Goal: Information Seeking & Learning: Learn about a topic

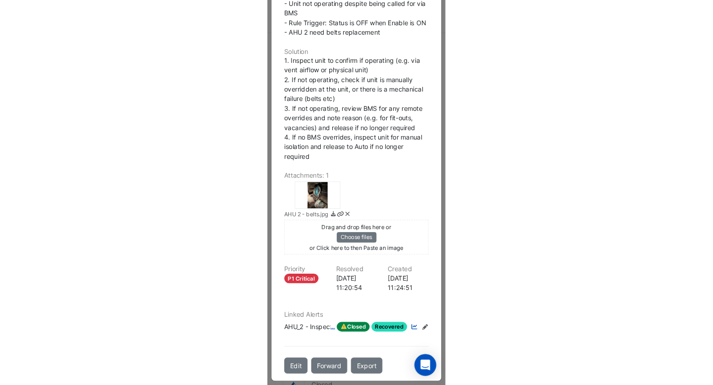
scroll to position [132, 0]
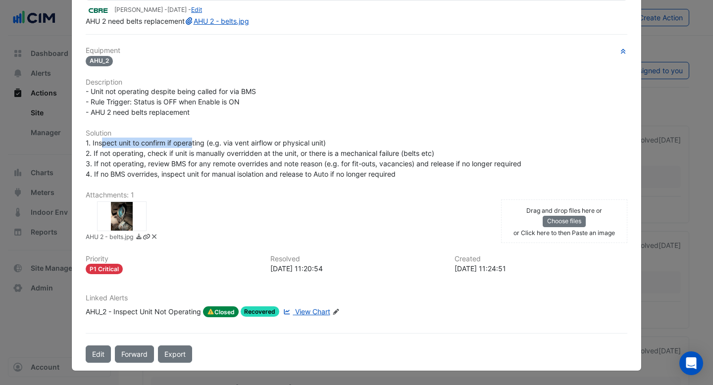
drag, startPoint x: 103, startPoint y: 144, endPoint x: 195, endPoint y: 144, distance: 91.1
click at [195, 144] on span "1. Inspect unit to confirm if operating (e.g. via vent airflow or physical unit…" at bounding box center [304, 159] width 436 height 40
click at [264, 139] on div "1. Inspect unit to confirm if operating (e.g. via vent airflow or physical unit…" at bounding box center [356, 159] width 541 height 42
drag, startPoint x: 95, startPoint y: 145, endPoint x: 211, endPoint y: 143, distance: 116.8
click at [211, 143] on span "1. Inspect unit to confirm if operating (e.g. via vent airflow or physical unit…" at bounding box center [304, 159] width 436 height 40
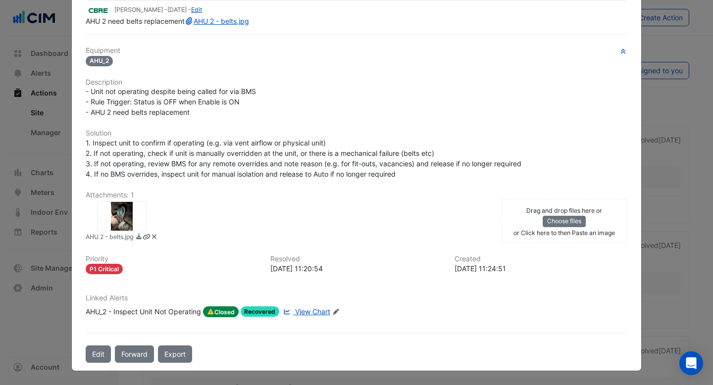
click at [241, 149] on div "1. Inspect unit to confirm if operating (e.g. via vent airflow or physical unit…" at bounding box center [356, 159] width 541 height 42
drag, startPoint x: 233, startPoint y: 146, endPoint x: 305, endPoint y: 147, distance: 72.8
click at [305, 147] on span "1. Inspect unit to confirm if operating (e.g. via vent airflow or physical unit…" at bounding box center [304, 159] width 436 height 40
drag, startPoint x: 109, startPoint y: 154, endPoint x: 259, endPoint y: 155, distance: 149.5
click at [259, 155] on span "1. Inspect unit to confirm if operating (e.g. via vent airflow or physical unit…" at bounding box center [304, 159] width 436 height 40
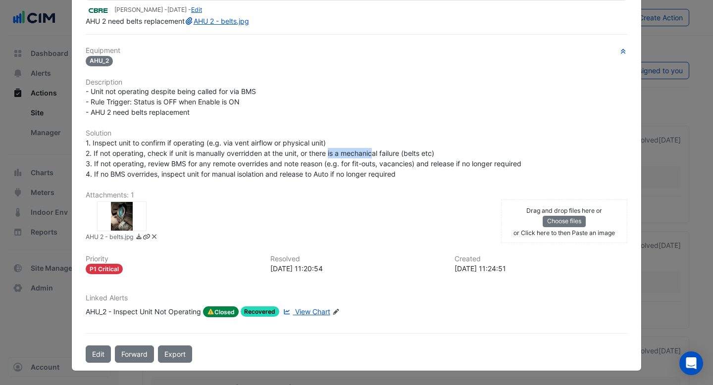
drag, startPoint x: 331, startPoint y: 154, endPoint x: 385, endPoint y: 155, distance: 54.0
click at [385, 155] on span "1. Inspect unit to confirm if operating (e.g. via vent airflow or physical unit…" at bounding box center [304, 159] width 436 height 40
click at [424, 159] on div "1. Inspect unit to confirm if operating (e.g. via vent airflow or physical unit…" at bounding box center [356, 159] width 541 height 42
drag, startPoint x: 98, startPoint y: 165, endPoint x: 202, endPoint y: 168, distance: 104.5
click at [202, 168] on span "1. Inspect unit to confirm if operating (e.g. via vent airflow or physical unit…" at bounding box center [304, 159] width 436 height 40
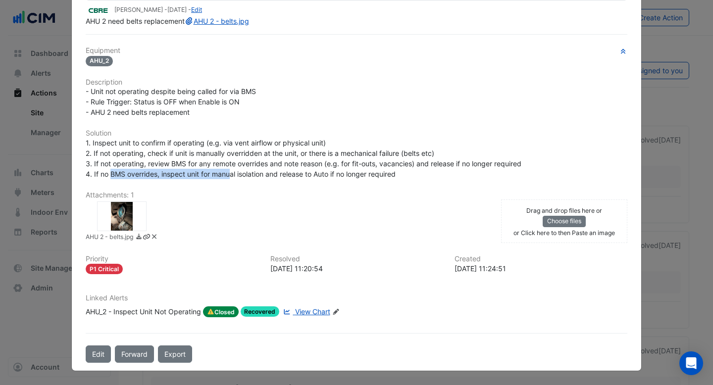
drag, startPoint x: 111, startPoint y: 174, endPoint x: 230, endPoint y: 174, distance: 119.3
click at [230, 174] on span "1. Inspect unit to confirm if operating (e.g. via vent airflow or physical unit…" at bounding box center [304, 159] width 436 height 40
click at [245, 175] on span "1. Inspect unit to confirm if operating (e.g. via vent airflow or physical unit…" at bounding box center [304, 159] width 436 height 40
drag, startPoint x: 281, startPoint y: 177, endPoint x: 321, endPoint y: 177, distance: 40.1
click at [321, 177] on span "1. Inspect unit to confirm if operating (e.g. via vent airflow or physical unit…" at bounding box center [304, 159] width 436 height 40
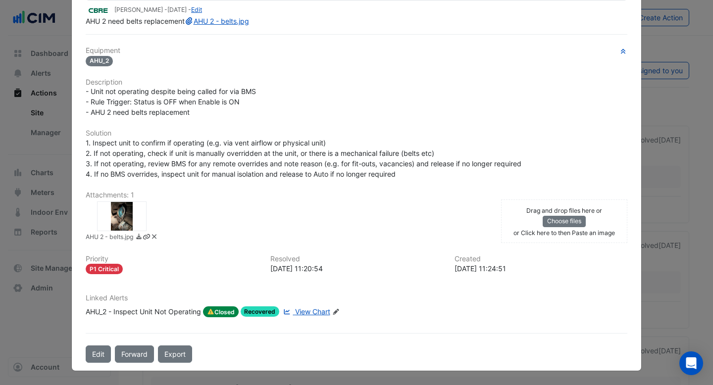
click at [120, 215] on div at bounding box center [121, 216] width 49 height 30
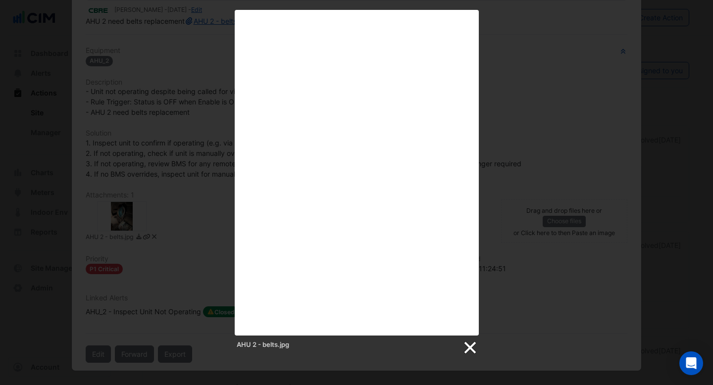
click at [472, 345] on link at bounding box center [469, 348] width 15 height 15
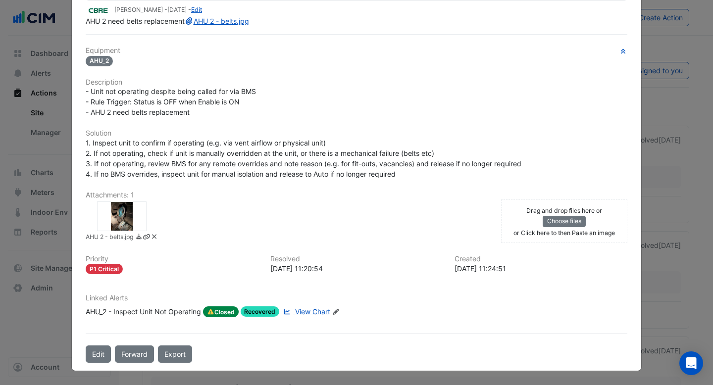
click at [313, 311] on span "View Chart" at bounding box center [312, 311] width 35 height 8
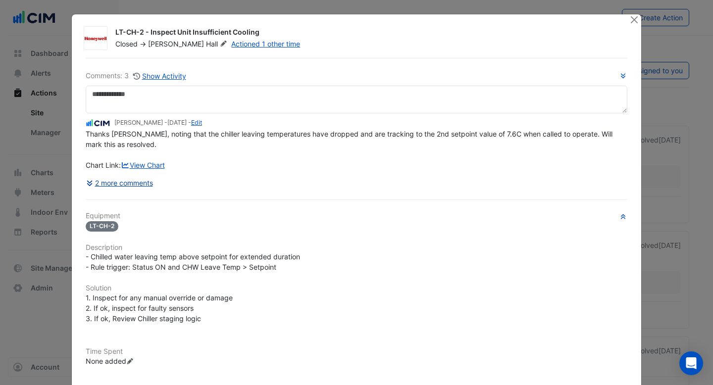
click at [143, 182] on button "2 more comments" at bounding box center [120, 182] width 68 height 17
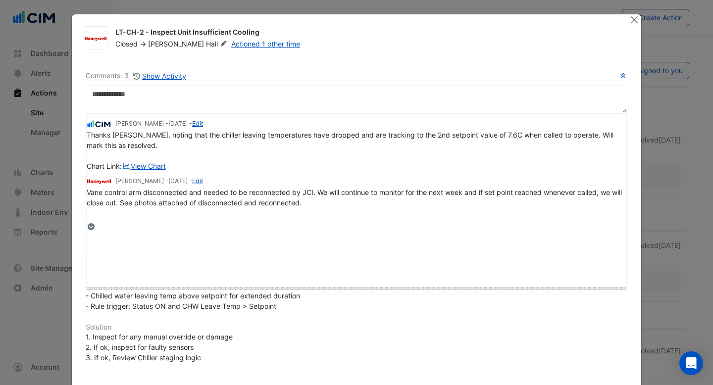
drag, startPoint x: 103, startPoint y: 225, endPoint x: 108, endPoint y: 285, distance: 59.6
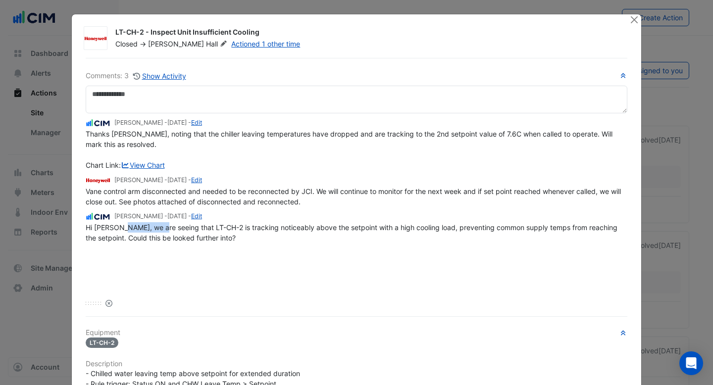
drag, startPoint x: 122, startPoint y: 229, endPoint x: 157, endPoint y: 229, distance: 35.1
click at [158, 229] on span "Hi John, we are seeing that LT-CH-2 is tracking noticeably above the setpoint w…" at bounding box center [353, 232] width 534 height 19
drag, startPoint x: 263, startPoint y: 225, endPoint x: 314, endPoint y: 225, distance: 50.5
click at [314, 225] on span "Hi John, we are seeing that LT-CH-2 is tracking noticeably above the setpoint w…" at bounding box center [353, 232] width 534 height 19
click at [200, 148] on div "Thanks Brad, noting that the chiller leaving temperatures have dropped and are …" at bounding box center [356, 150] width 541 height 42
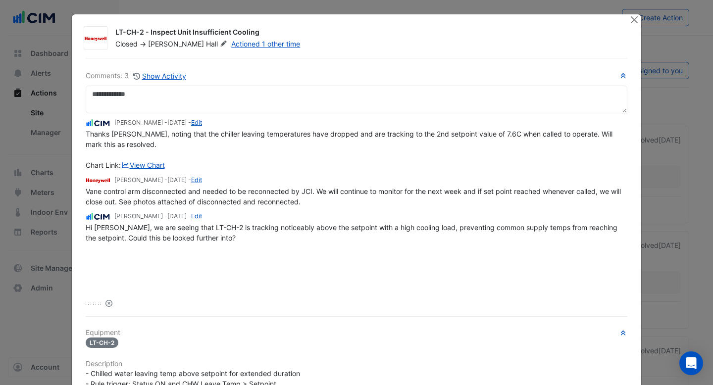
click at [220, 43] on icon at bounding box center [223, 44] width 7 height 6
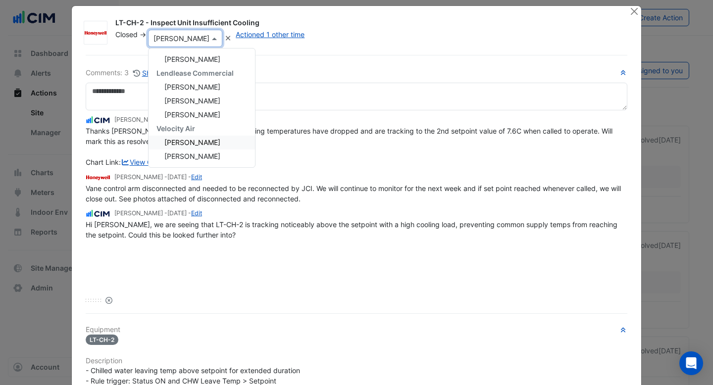
scroll to position [18, 0]
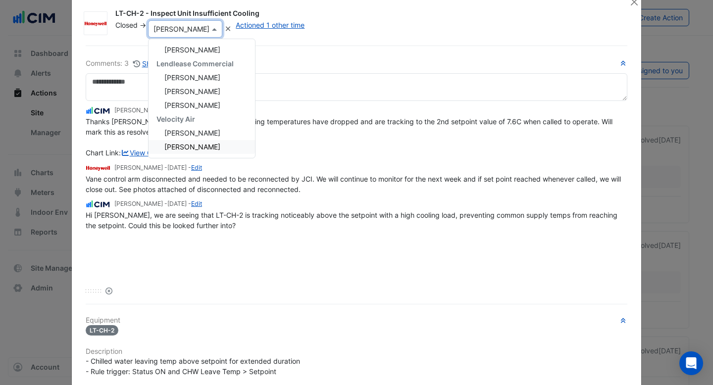
click at [194, 148] on span "John McEvoy" at bounding box center [192, 147] width 56 height 8
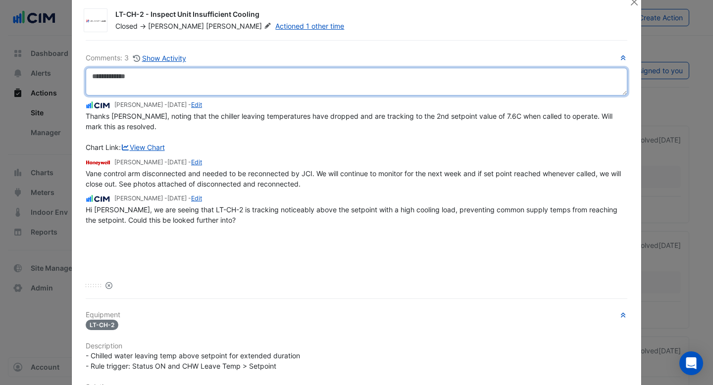
click at [179, 76] on textarea at bounding box center [356, 82] width 541 height 28
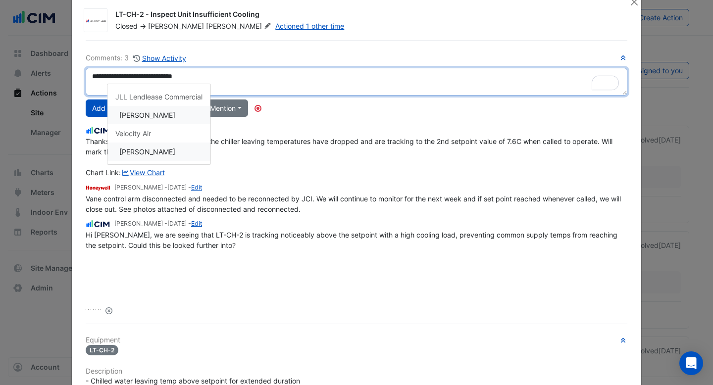
click at [158, 149] on div "**********" at bounding box center [356, 183] width 541 height 263
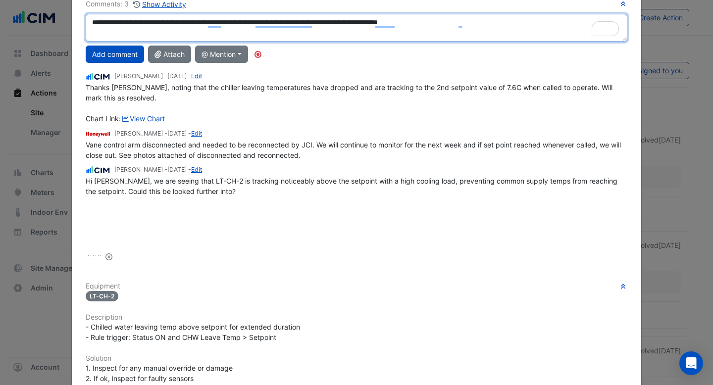
scroll to position [74, 0]
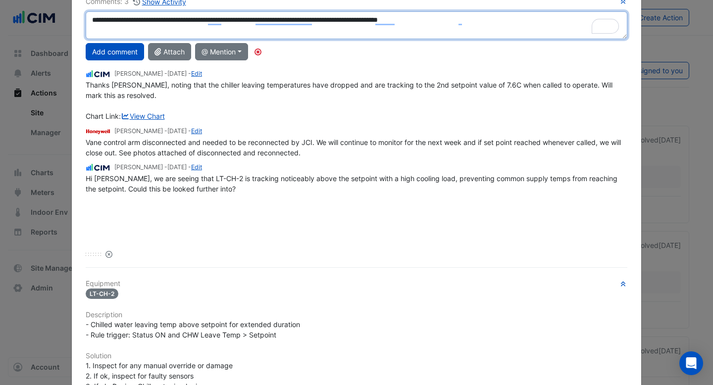
type textarea "**********"
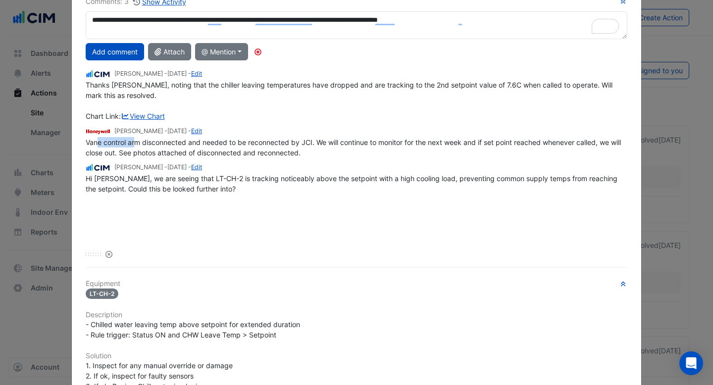
drag, startPoint x: 98, startPoint y: 144, endPoint x: 135, endPoint y: 144, distance: 36.1
click at [135, 144] on span "Vane control arm disconnected and needed to be reconnected by JCI. We will cont…" at bounding box center [354, 147] width 537 height 19
click at [154, 144] on span "Vane control arm disconnected and needed to be reconnected by JCI. We will cont…" at bounding box center [354, 147] width 537 height 19
drag, startPoint x: 174, startPoint y: 142, endPoint x: 297, endPoint y: 137, distance: 123.3
click at [290, 141] on span "Vane control arm disconnected and needed to be reconnected by JCI. We will cont…" at bounding box center [354, 147] width 537 height 19
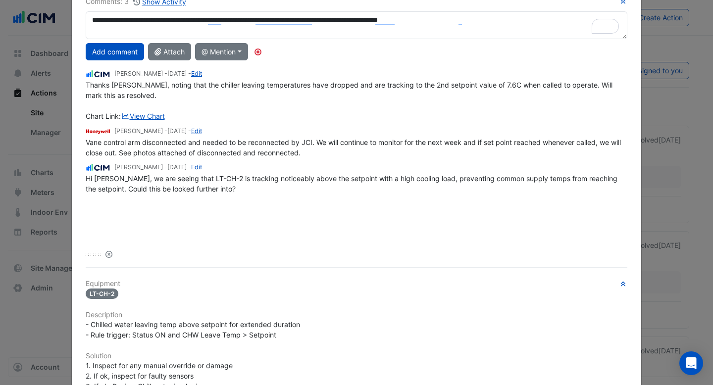
click at [320, 142] on span "Vane control arm disconnected and needed to be reconnected by JCI. We will cont…" at bounding box center [354, 147] width 537 height 19
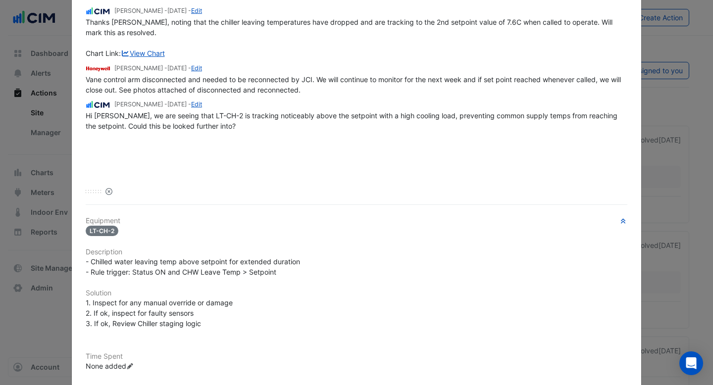
scroll to position [245, 0]
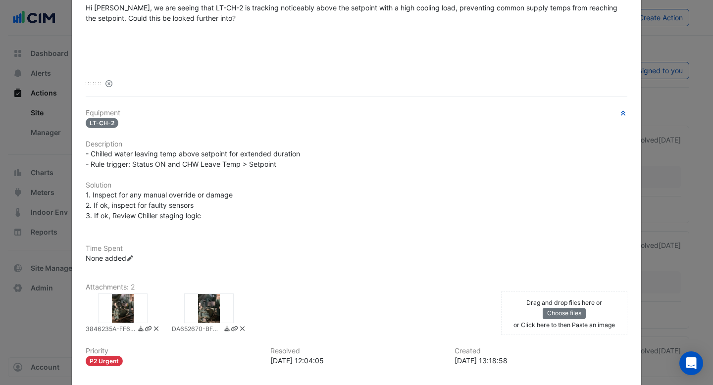
click at [126, 309] on div at bounding box center [122, 309] width 49 height 30
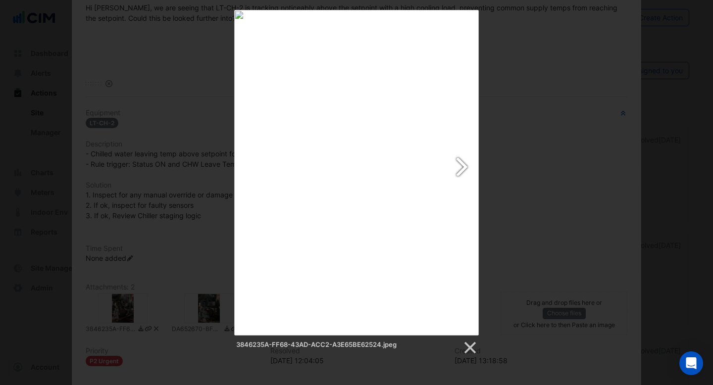
click at [465, 170] on link at bounding box center [400, 173] width 156 height 326
click at [470, 344] on link at bounding box center [469, 348] width 15 height 15
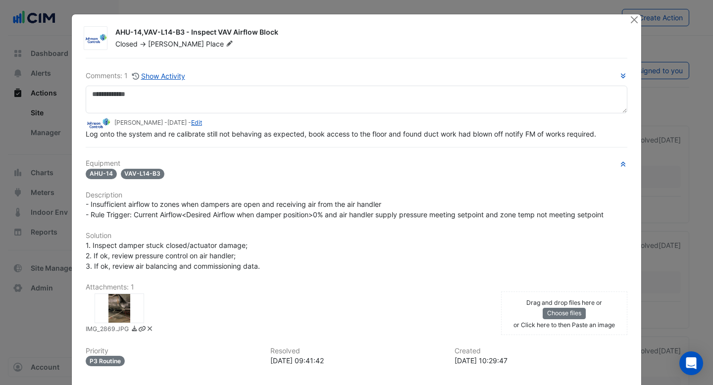
drag, startPoint x: 279, startPoint y: 31, endPoint x: 190, endPoint y: 31, distance: 89.1
click at [190, 31] on div "AHU-14,VAV-L14-B3 - Inspect VAV Airflow Block" at bounding box center [366, 33] width 502 height 12
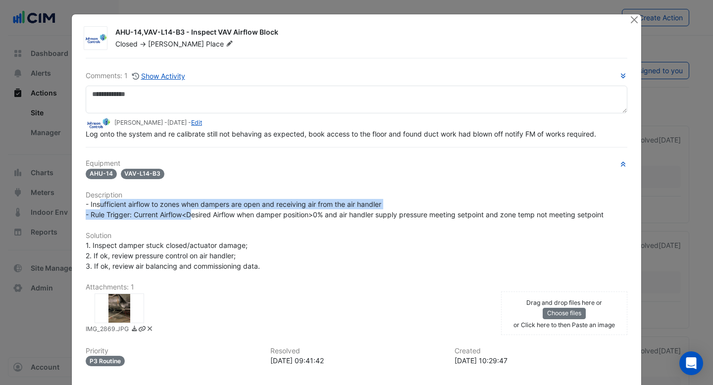
drag, startPoint x: 99, startPoint y: 200, endPoint x: 191, endPoint y: 209, distance: 92.0
click at [191, 210] on span "- Insufficient airflow to zones when dampers are open and receiving air from th…" at bounding box center [345, 209] width 518 height 19
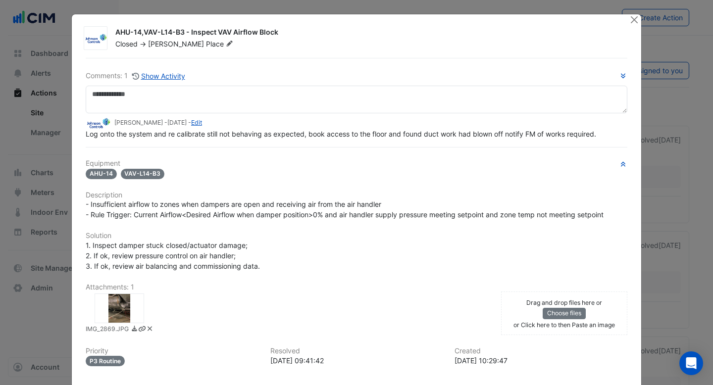
click at [157, 239] on h6 "Solution" at bounding box center [356, 236] width 541 height 8
click at [112, 306] on div at bounding box center [119, 309] width 49 height 30
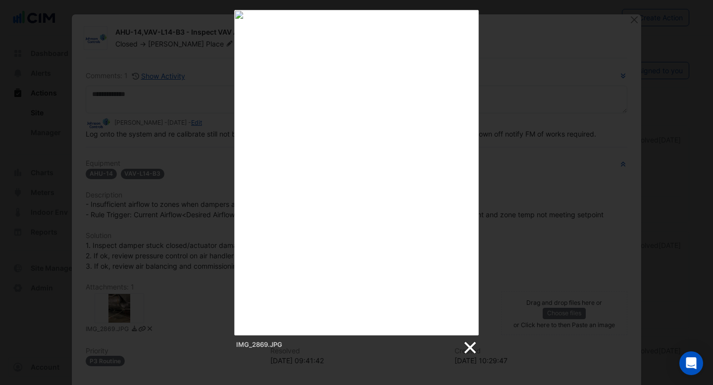
click at [466, 349] on link at bounding box center [469, 348] width 15 height 15
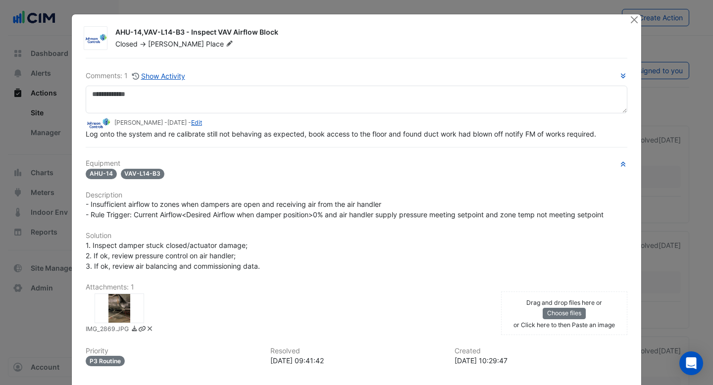
scroll to position [90, 0]
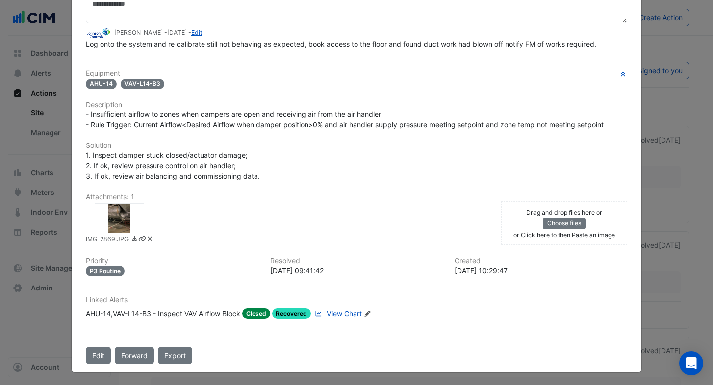
click at [344, 309] on span "View Chart" at bounding box center [344, 313] width 35 height 8
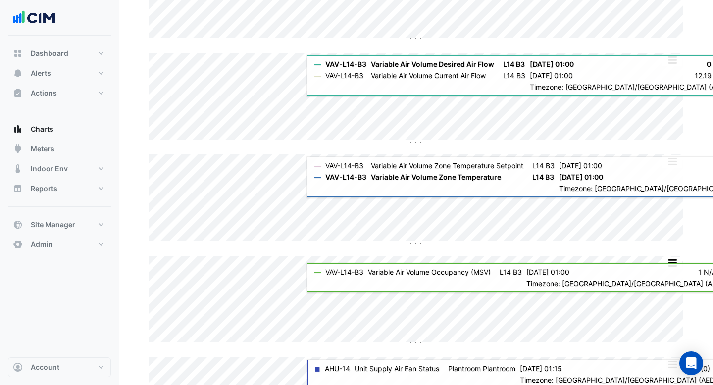
scroll to position [241, 0]
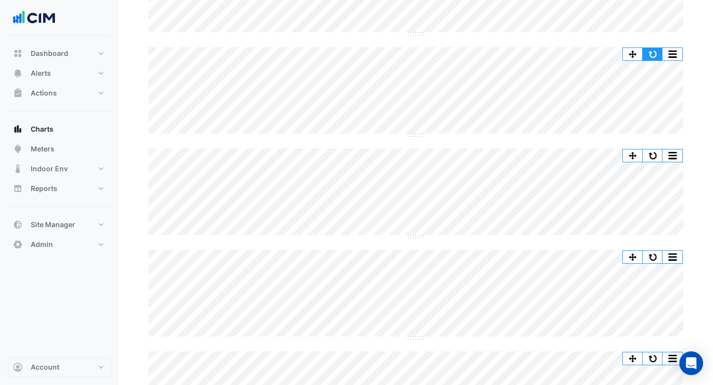
click at [651, 54] on button "button" at bounding box center [652, 54] width 20 height 12
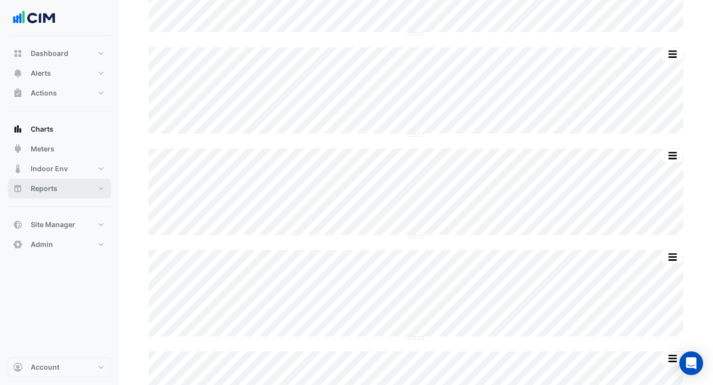
click at [49, 184] on span "Reports" at bounding box center [44, 189] width 27 height 10
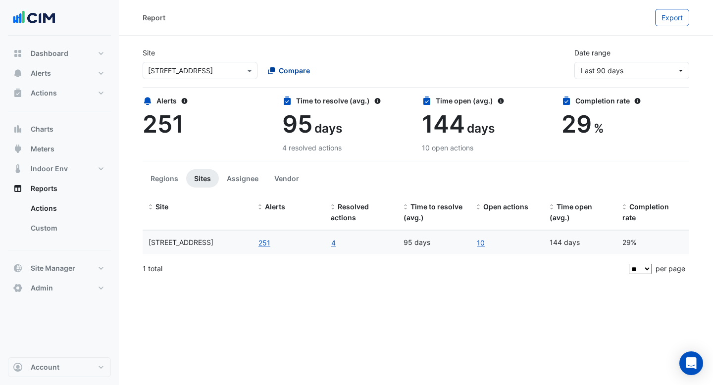
click at [283, 75] on span "Compare" at bounding box center [294, 70] width 31 height 10
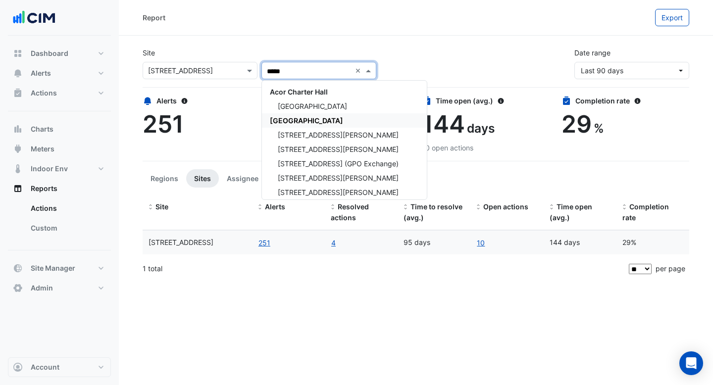
click at [290, 119] on span "[GEOGRAPHIC_DATA]" at bounding box center [306, 120] width 73 height 8
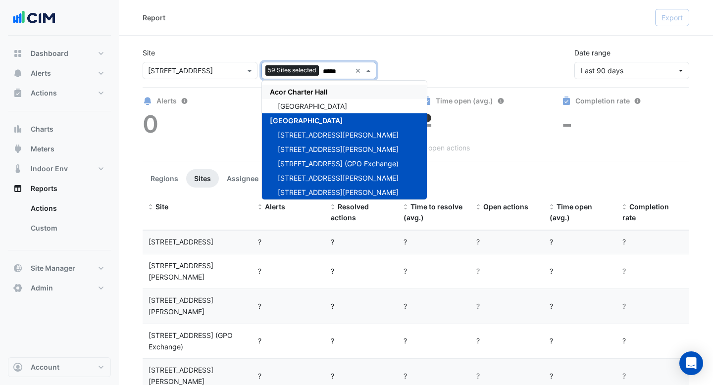
type input "*****"
click at [292, 41] on div "Site × [STREET_ADDRESS] 59 Sites selected ***** × [GEOGRAPHIC_DATA] [GEOGRAPHIC…" at bounding box center [416, 60] width 558 height 40
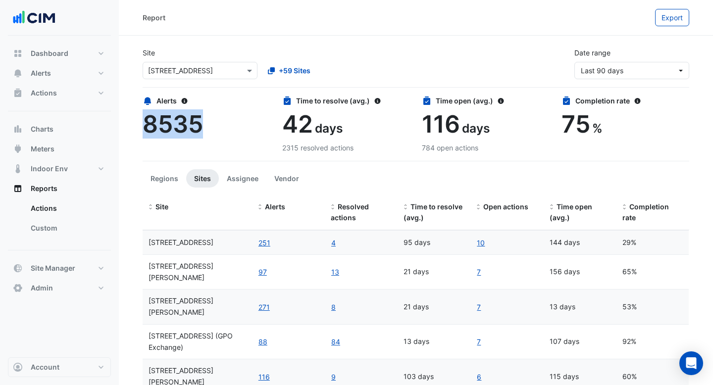
drag, startPoint x: 200, startPoint y: 124, endPoint x: 147, endPoint y: 124, distance: 52.5
click at [147, 124] on span "8535" at bounding box center [173, 123] width 60 height 29
click at [202, 125] on span "8535" at bounding box center [173, 123] width 60 height 29
drag, startPoint x: 308, startPoint y: 129, endPoint x: 286, endPoint y: 129, distance: 22.8
click at [286, 129] on span "42" at bounding box center [297, 123] width 31 height 29
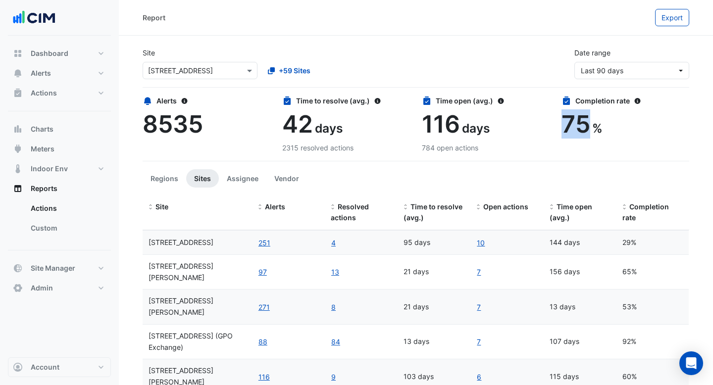
drag, startPoint x: 588, startPoint y: 129, endPoint x: 558, endPoint y: 129, distance: 29.7
click at [558, 129] on div "Completion rate 75 %" at bounding box center [625, 124] width 140 height 57
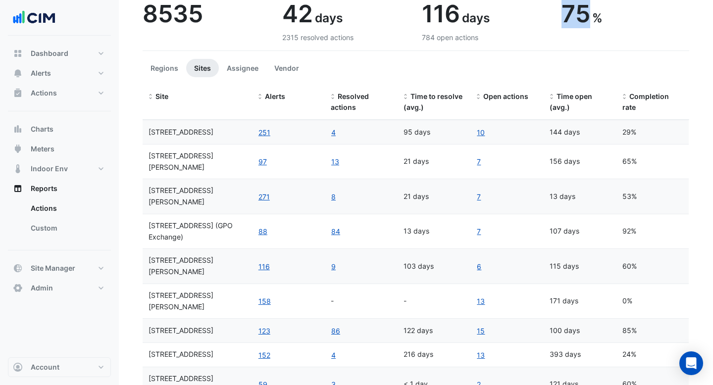
scroll to position [124, 0]
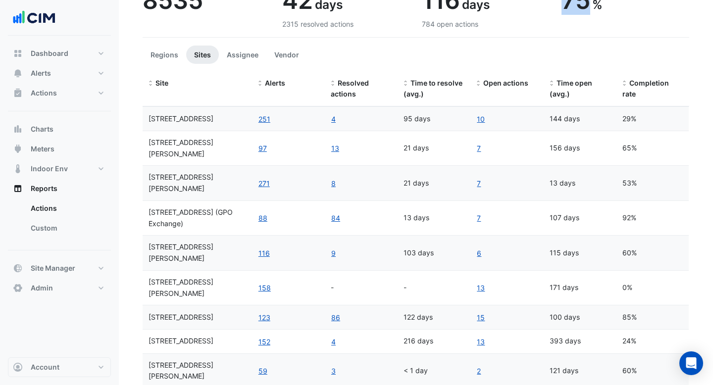
select select "***"
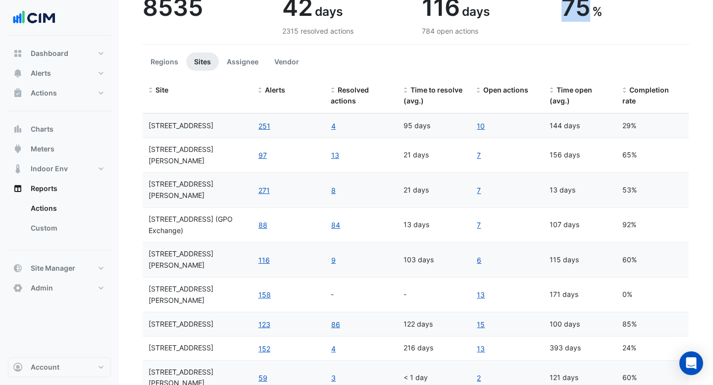
scroll to position [103, 0]
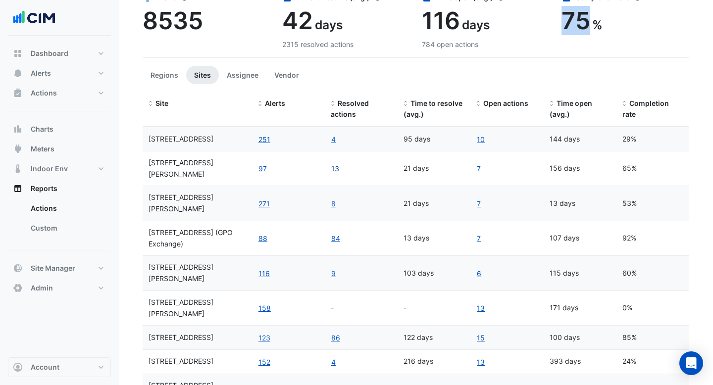
click at [335, 165] on link "13" at bounding box center [335, 168] width 9 height 11
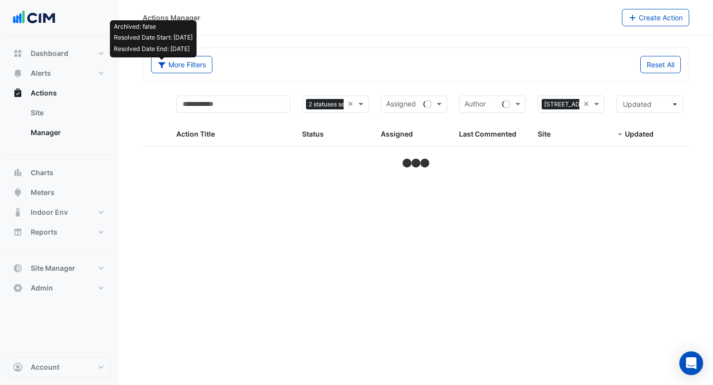
select select "***"
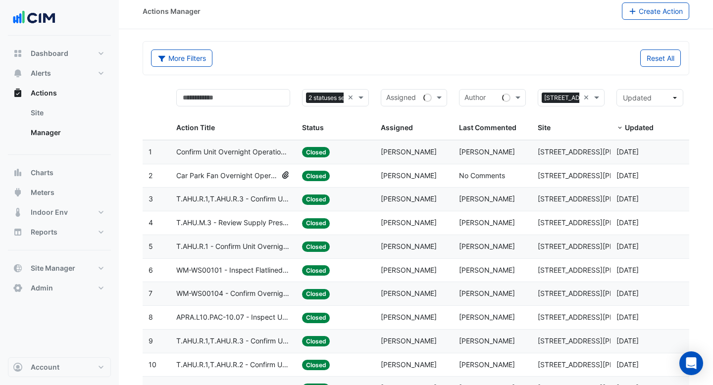
scroll to position [10, 0]
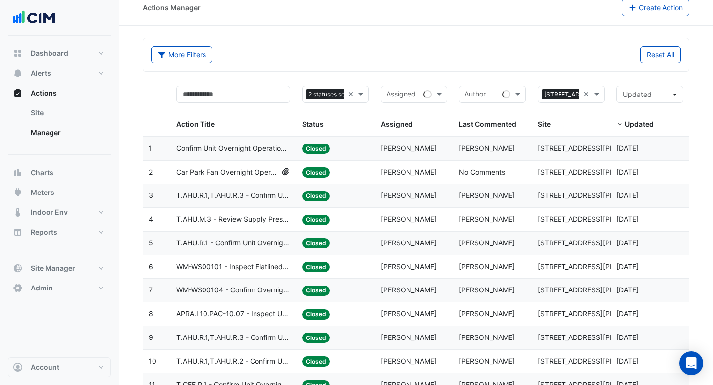
click at [247, 175] on span "Car Park Fan Overnight Operation" at bounding box center [226, 172] width 101 height 11
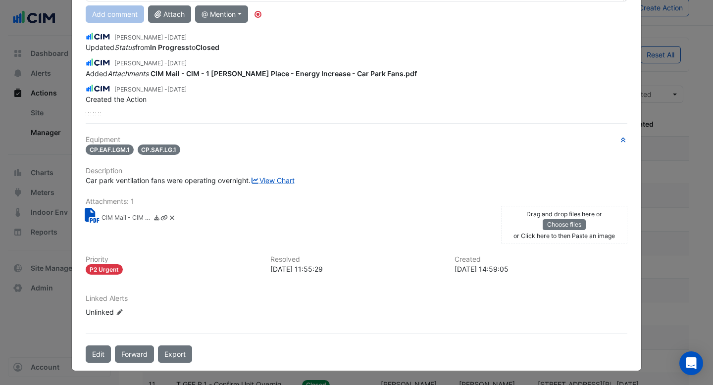
scroll to position [0, 0]
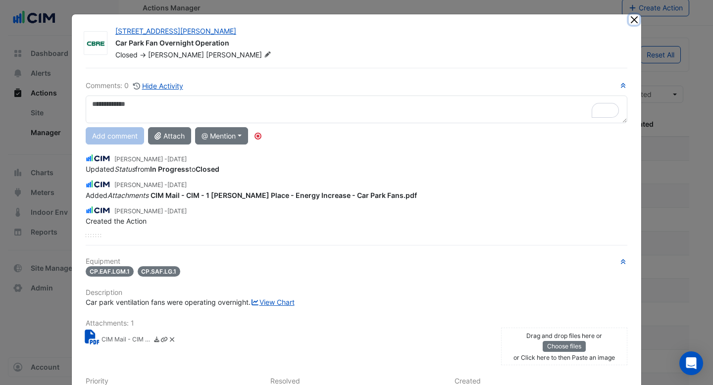
click at [635, 17] on button "Close" at bounding box center [634, 19] width 10 height 10
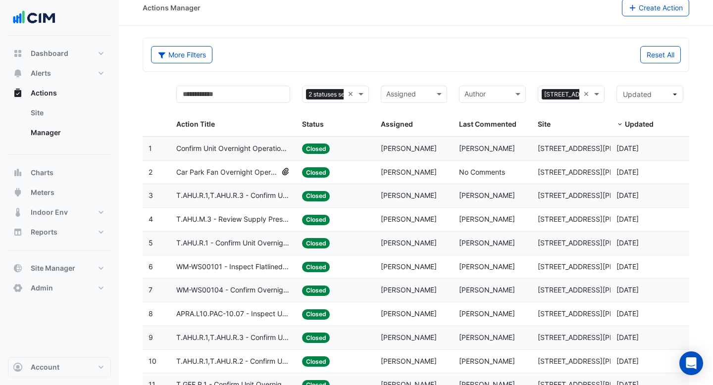
select select "***"
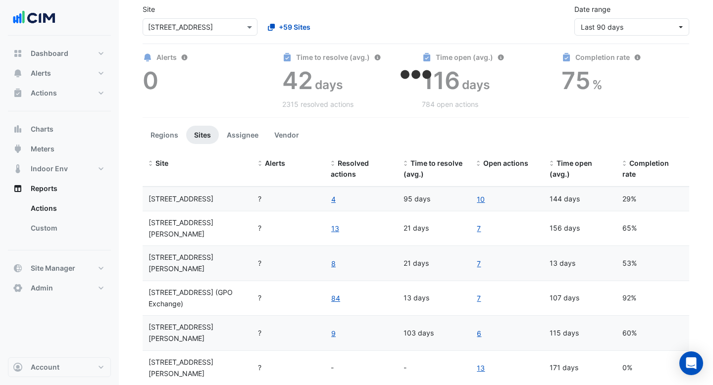
scroll to position [38, 0]
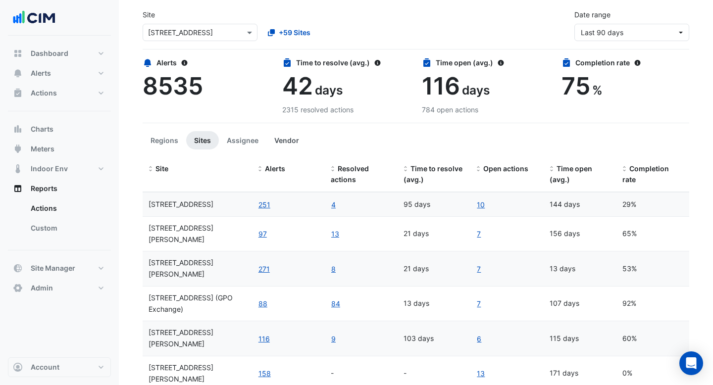
click at [289, 141] on button "Vendor" at bounding box center [286, 140] width 41 height 18
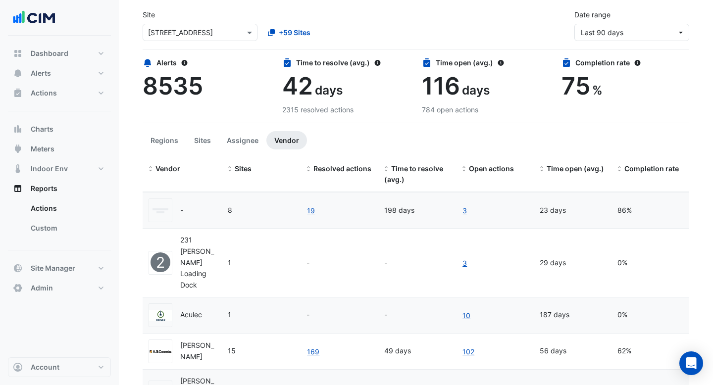
scroll to position [41, 0]
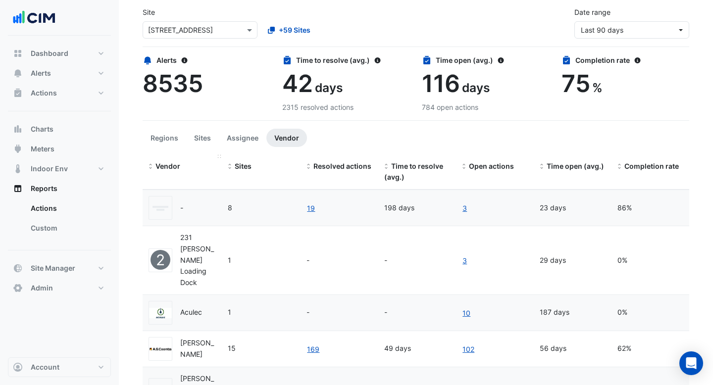
click at [171, 167] on span "Vendor" at bounding box center [167, 166] width 25 height 8
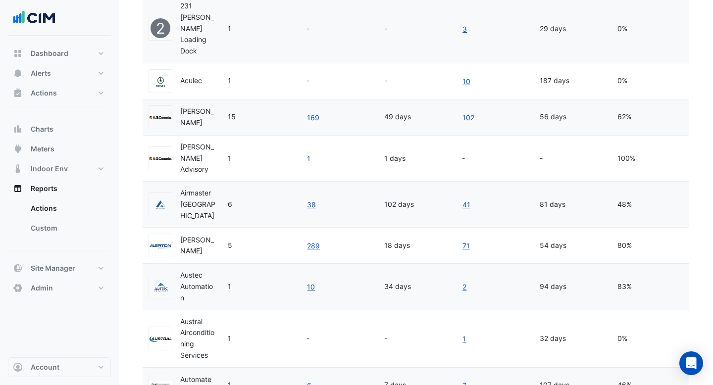
scroll to position [0, 0]
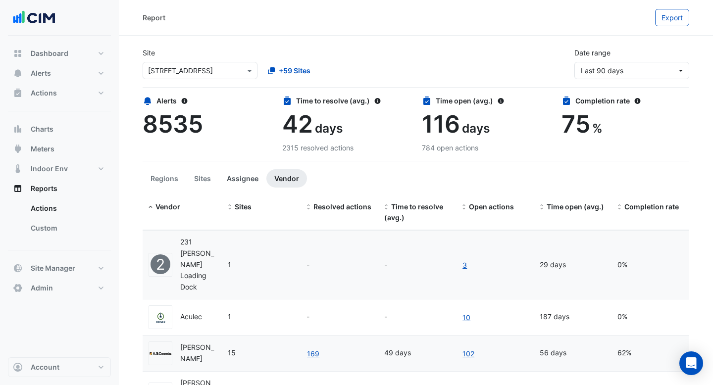
click at [244, 178] on button "Assignee" at bounding box center [243, 178] width 48 height 18
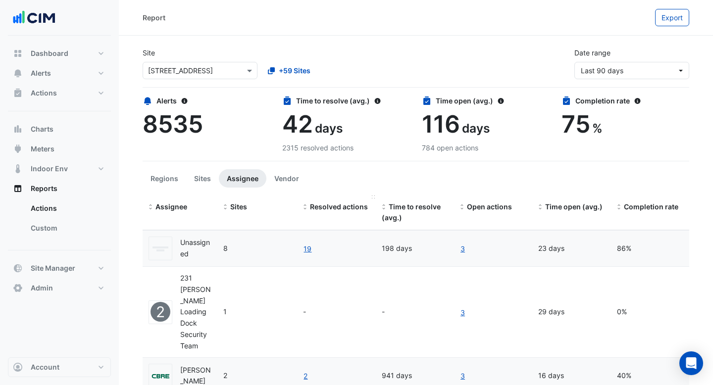
click at [337, 209] on span "Resolved actions" at bounding box center [339, 206] width 58 height 8
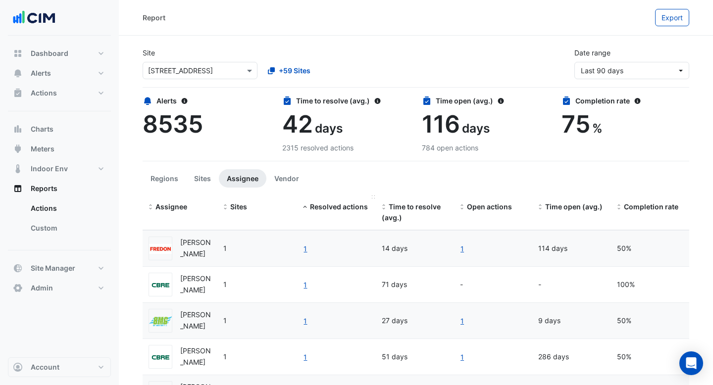
click at [337, 209] on span "Resolved actions" at bounding box center [339, 206] width 58 height 8
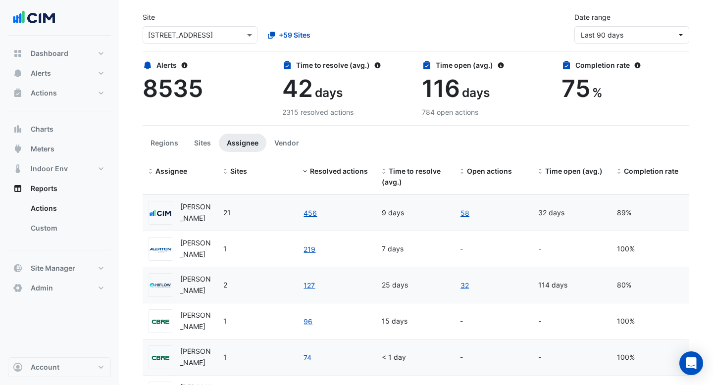
scroll to position [50, 0]
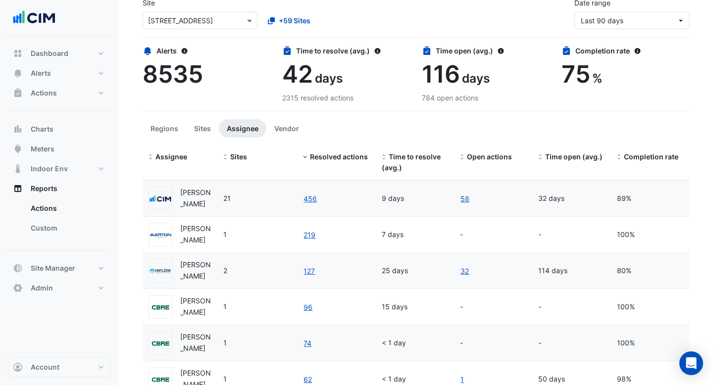
drag, startPoint x: 198, startPoint y: 243, endPoint x: 182, endPoint y: 243, distance: 15.8
click at [182, 243] on div "Craig Stannard" at bounding box center [195, 234] width 31 height 23
click at [198, 245] on div "Craig Stannard" at bounding box center [195, 234] width 31 height 23
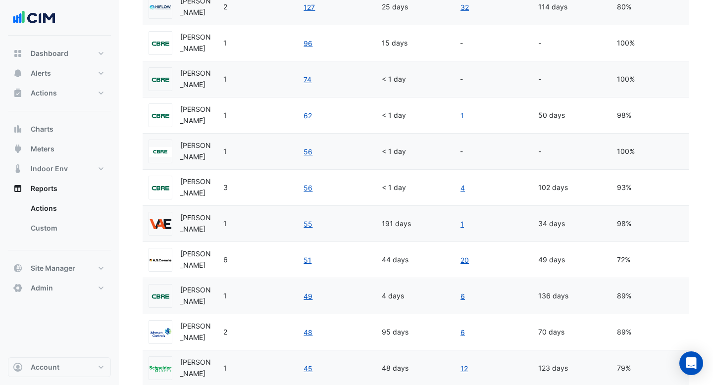
scroll to position [320, 0]
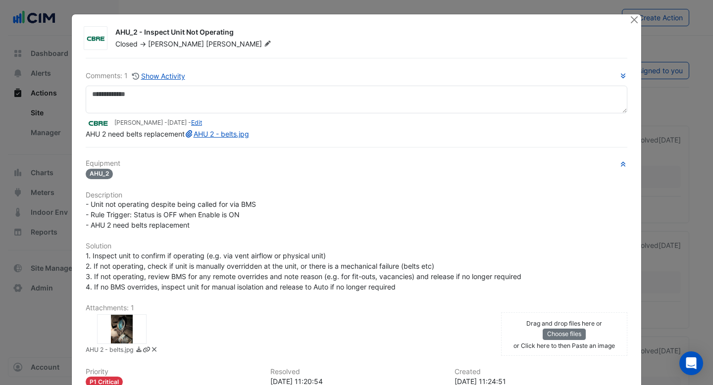
drag, startPoint x: 116, startPoint y: 34, endPoint x: 250, endPoint y: 31, distance: 134.2
click at [250, 31] on div "AHU_2 - Inspect Unit Not Operating" at bounding box center [366, 33] width 502 height 12
click at [240, 139] on div "AHU 2 need belts replacement AHU 2 - belts.jpg" at bounding box center [356, 134] width 541 height 10
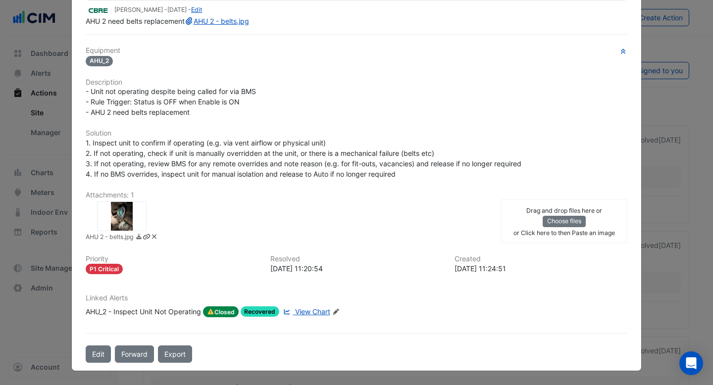
scroll to position [132, 0]
drag, startPoint x: 103, startPoint y: 92, endPoint x: 254, endPoint y: 91, distance: 151.0
click at [254, 91] on span "- Unit not operating despite being called for via BMS - Rule Trigger: Status is…" at bounding box center [171, 101] width 170 height 29
drag, startPoint x: 111, startPoint y: 104, endPoint x: 174, endPoint y: 104, distance: 62.9
click at [174, 104] on span "- Unit not operating despite being called for via BMS - Rule Trigger: Status is…" at bounding box center [171, 101] width 170 height 29
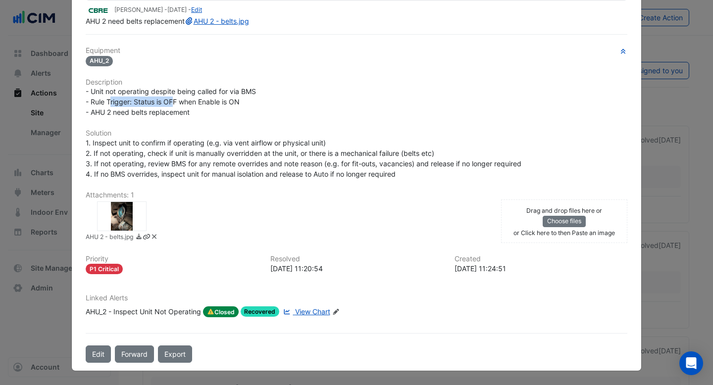
click at [155, 107] on div "- Unit not operating despite being called for via BMS - Rule Trigger: Status is…" at bounding box center [356, 101] width 541 height 31
click at [307, 313] on span "View Chart" at bounding box center [312, 311] width 35 height 8
click at [119, 219] on div at bounding box center [121, 216] width 49 height 30
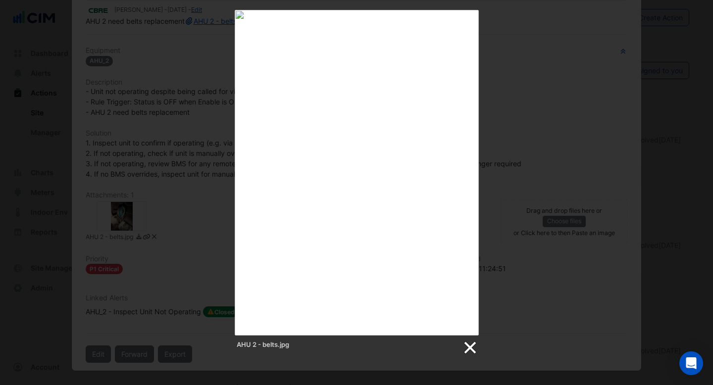
click at [475, 347] on link at bounding box center [469, 348] width 15 height 15
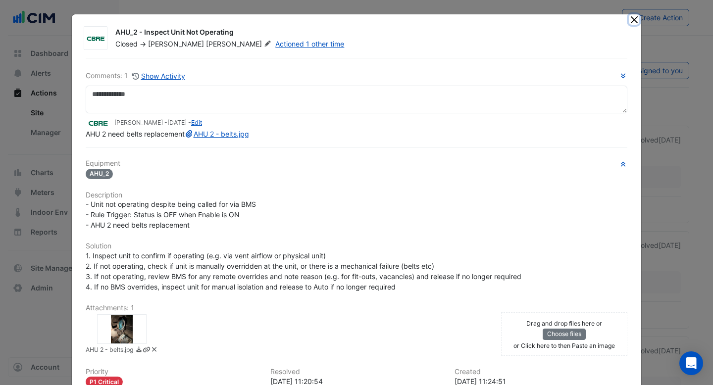
click at [636, 21] on button "Close" at bounding box center [634, 19] width 10 height 10
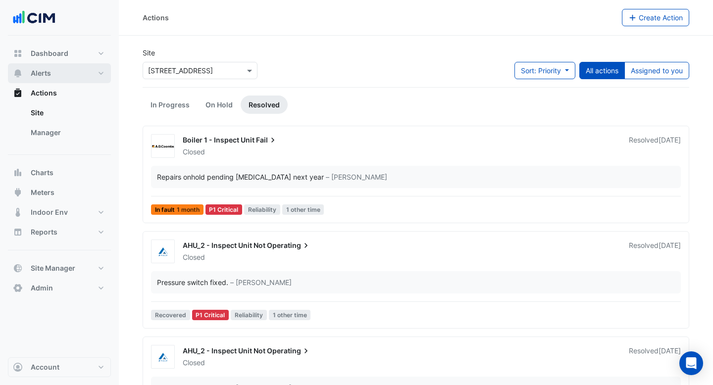
click at [45, 71] on span "Alerts" at bounding box center [41, 73] width 20 height 10
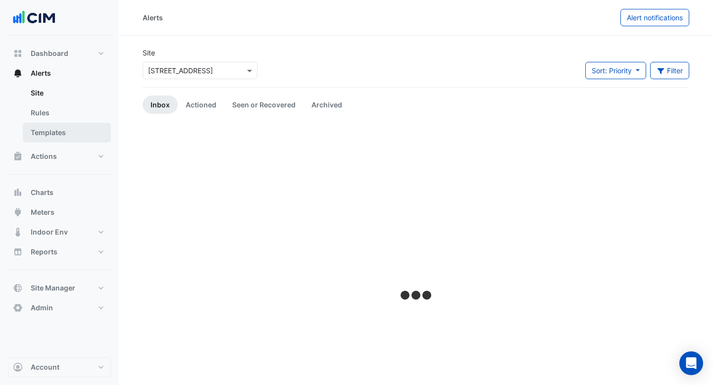
click at [47, 130] on link "Templates" at bounding box center [67, 133] width 88 height 20
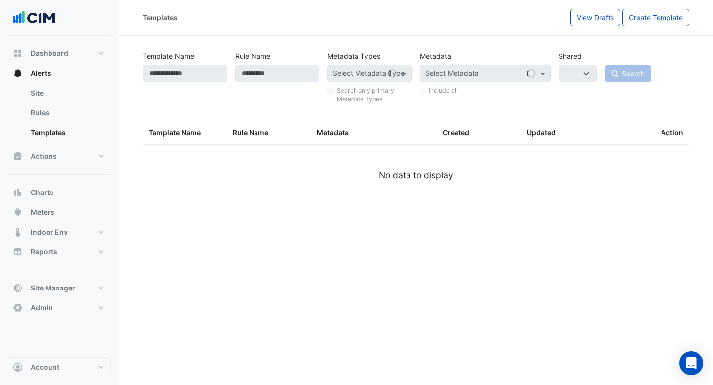
select select
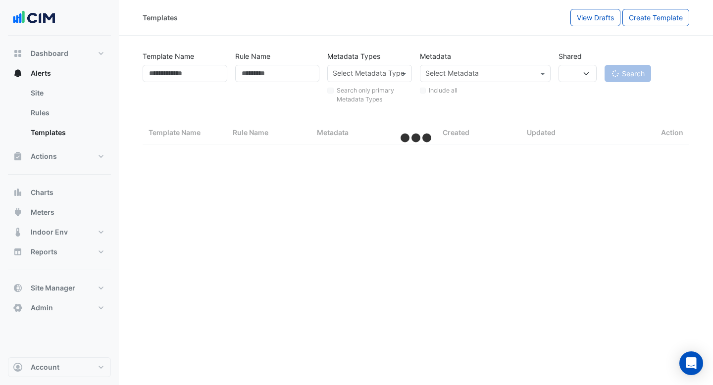
select select "***"
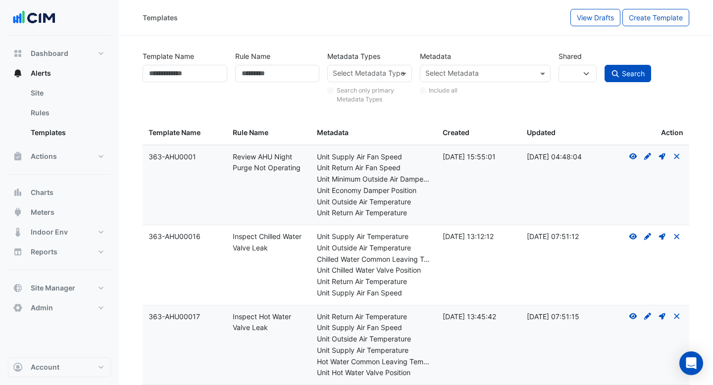
scroll to position [45, 0]
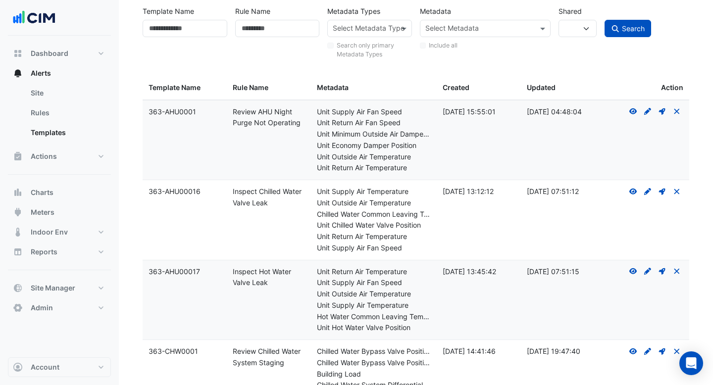
drag, startPoint x: 270, startPoint y: 206, endPoint x: 234, endPoint y: 191, distance: 39.7
click at [234, 191] on div "Rule Name: Inspect Chilled Water Valve Leak" at bounding box center [269, 197] width 72 height 23
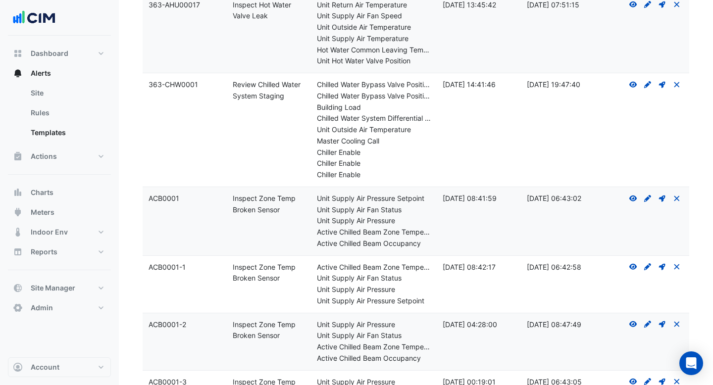
scroll to position [364, 0]
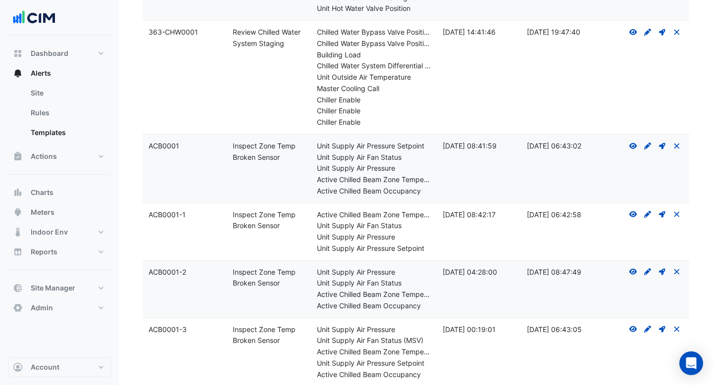
drag, startPoint x: 286, startPoint y: 157, endPoint x: 230, endPoint y: 147, distance: 57.0
click at [230, 147] on datatable-body-cell "Rule Name: Inspect Zone Temp Broken Sensor" at bounding box center [269, 169] width 84 height 68
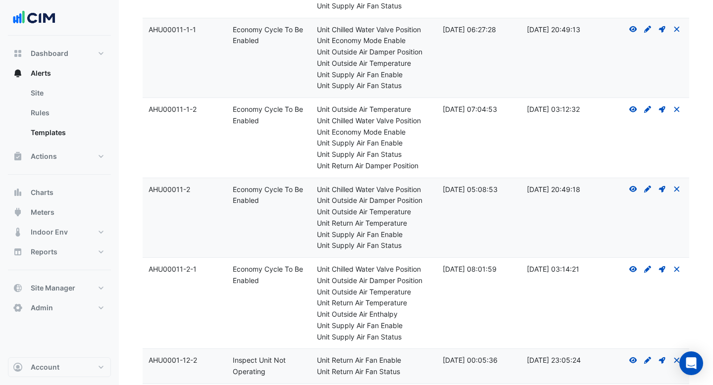
scroll to position [3205, 0]
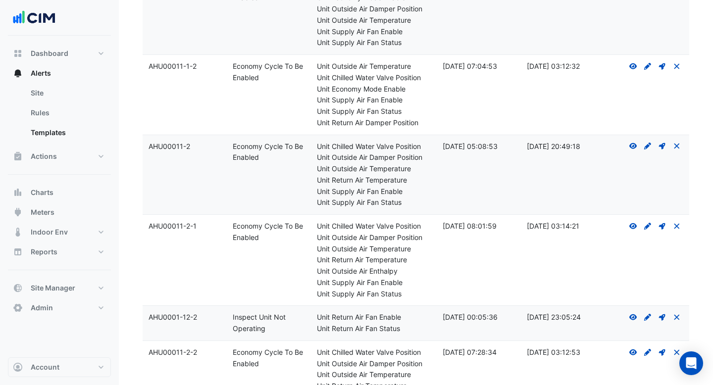
drag, startPoint x: 262, startPoint y: 157, endPoint x: 220, endPoint y: 146, distance: 44.2
click at [220, 146] on div "Template Name: AHU00011-2 Rule Name: Economy Cycle To Be Enabled Metadata: Unit…" at bounding box center [416, 175] width 546 height 80
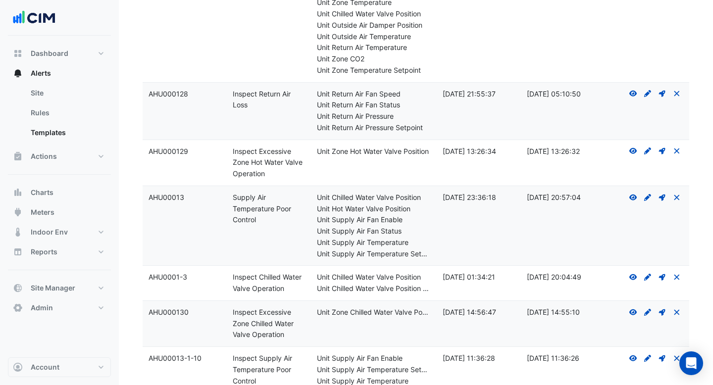
scroll to position [5708, 0]
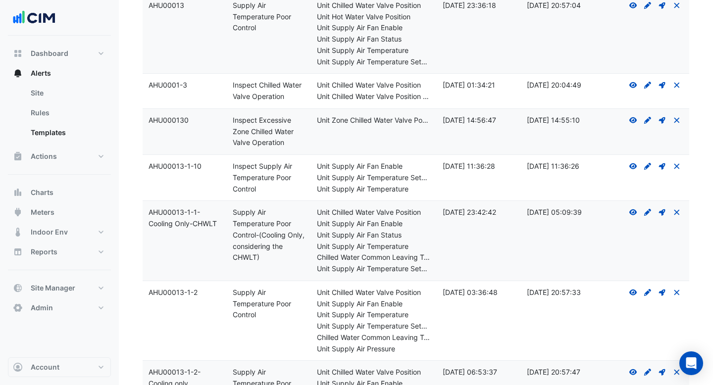
drag, startPoint x: 285, startPoint y: 98, endPoint x: 224, endPoint y: 86, distance: 62.4
click at [224, 86] on div "Template Name: AHU0001-3 Rule Name: Inspect Chilled Water Valve Operation Metad…" at bounding box center [416, 91] width 546 height 35
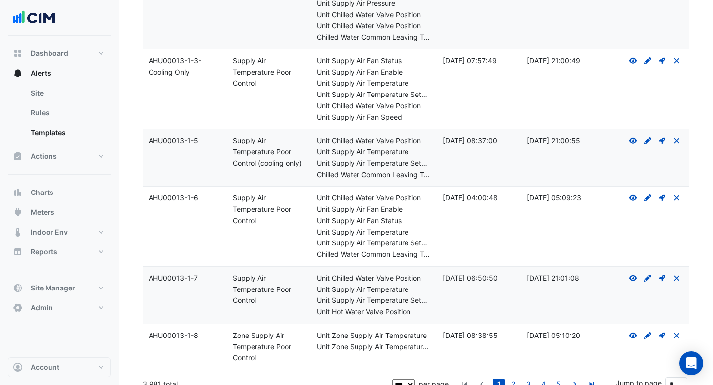
scroll to position [6271, 0]
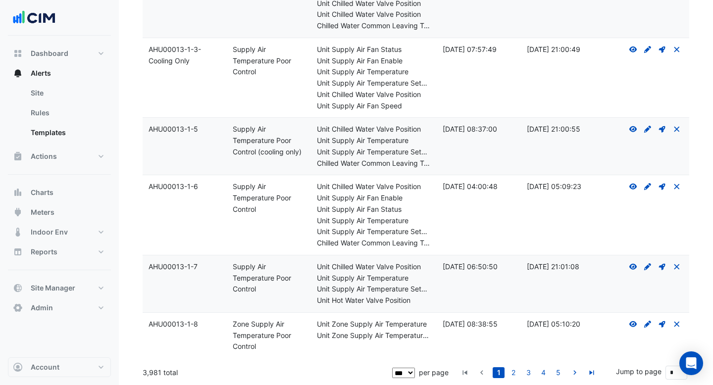
drag, startPoint x: 182, startPoint y: 373, endPoint x: 142, endPoint y: 373, distance: 39.6
drag, startPoint x: 483, startPoint y: 186, endPoint x: 476, endPoint y: 186, distance: 6.4
click at [476, 186] on div "Created: 30 Sep 2019 04:00:48" at bounding box center [478, 186] width 72 height 11
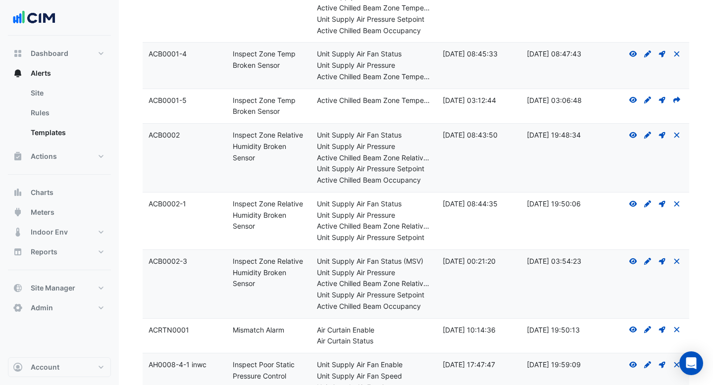
scroll to position [699, 0]
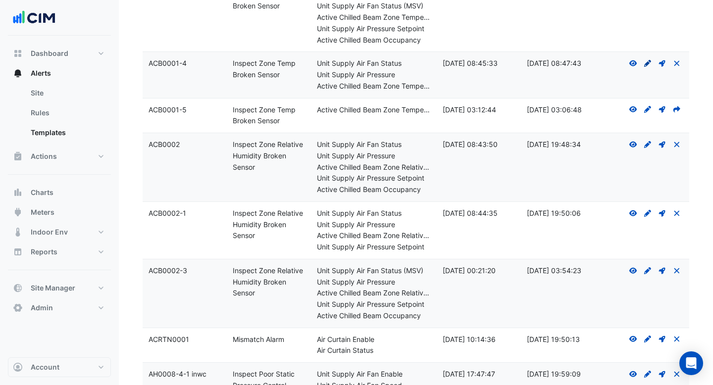
click at [649, 64] on icon "Create Draft - to edit a template, you first need to create a draft, and then s…" at bounding box center [647, 63] width 9 height 7
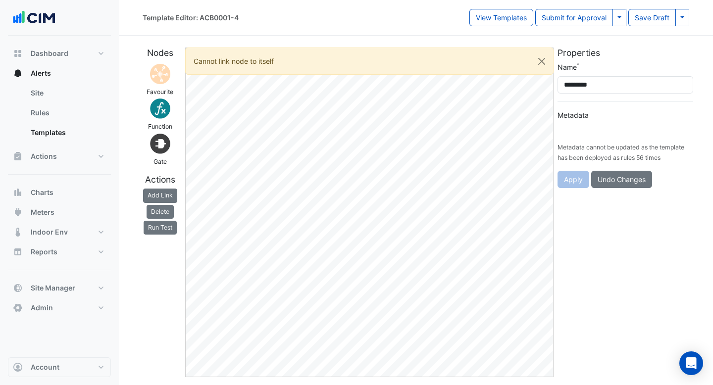
type input "**********"
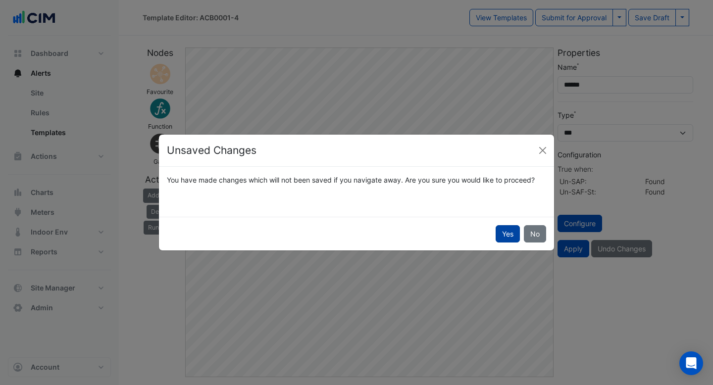
click at [510, 234] on button "Yes" at bounding box center [507, 233] width 24 height 17
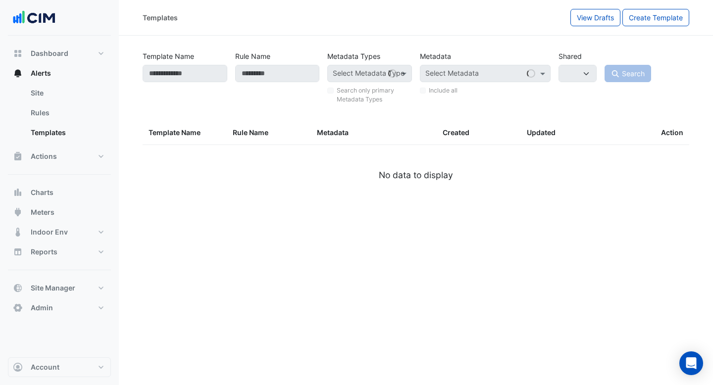
select select
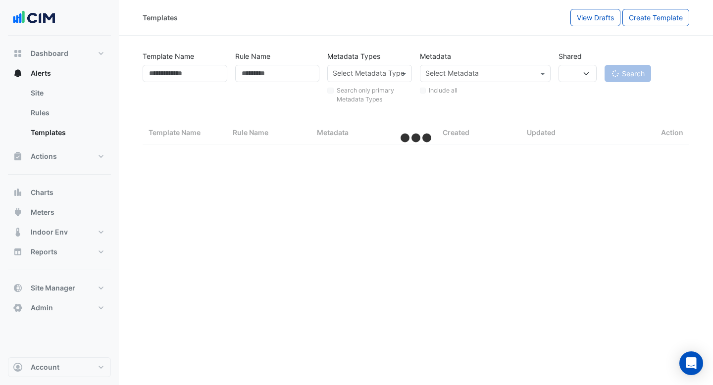
select select "***"
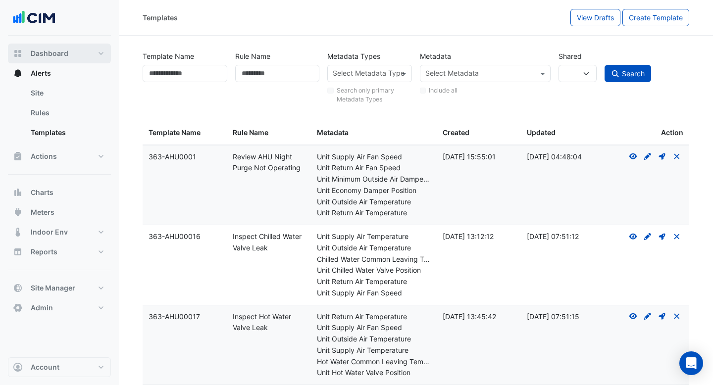
click at [49, 47] on button "Dashboard" at bounding box center [59, 54] width 103 height 20
select select "***"
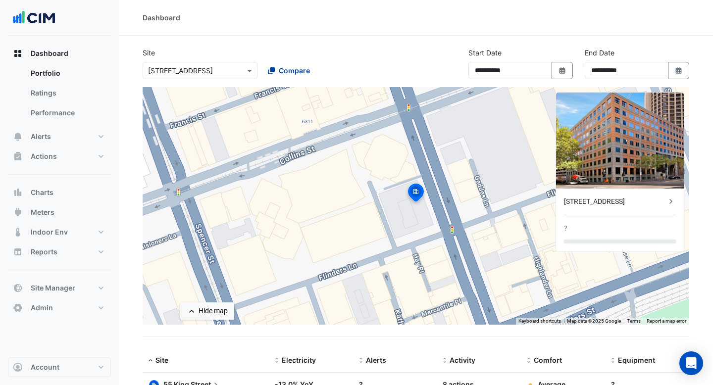
click at [278, 70] on div "Compare" at bounding box center [289, 70] width 42 height 10
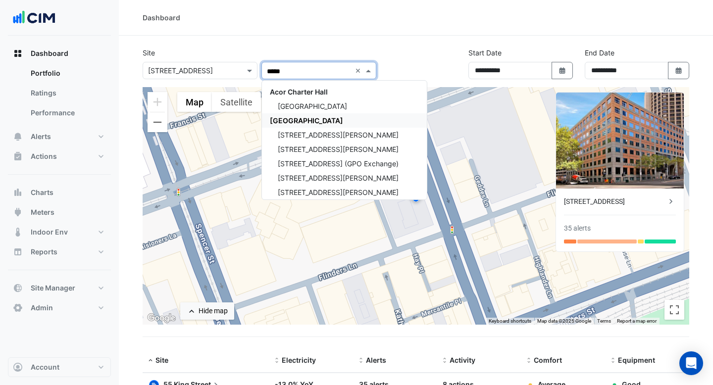
click at [293, 118] on span "CBRE Charter Hall" at bounding box center [306, 120] width 73 height 8
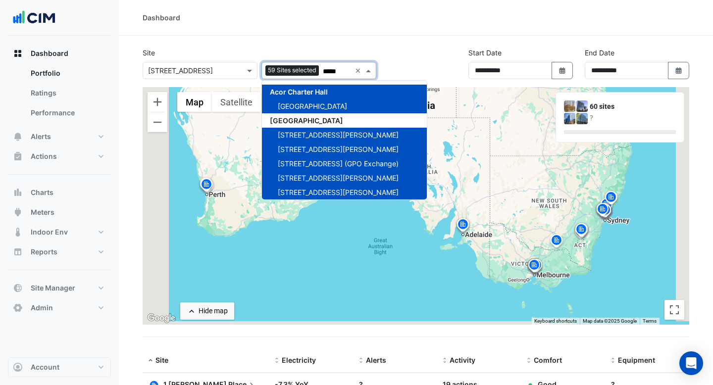
type input "*****"
click at [390, 23] on div "Dashboard" at bounding box center [416, 18] width 594 height 36
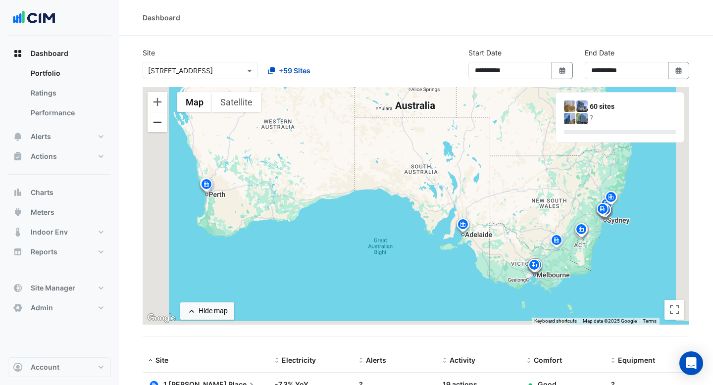
click at [158, 126] on button "Zoom out" at bounding box center [157, 122] width 20 height 20
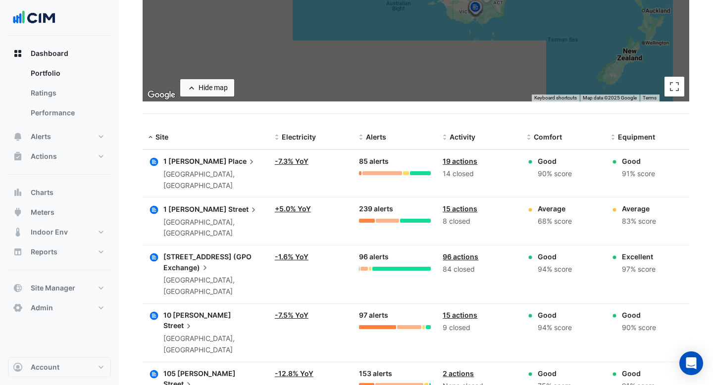
scroll to position [243, 0]
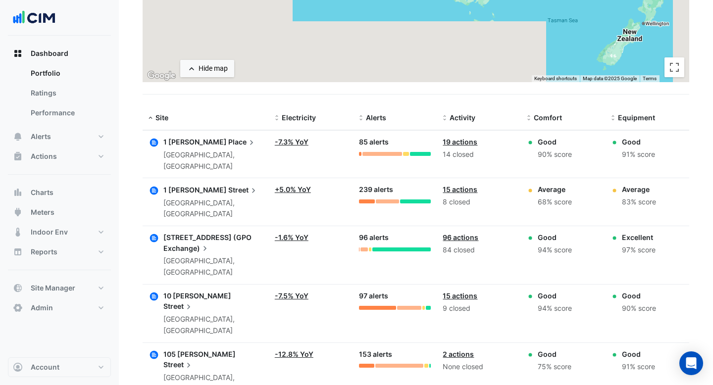
click at [228, 184] on span "Street" at bounding box center [243, 189] width 30 height 11
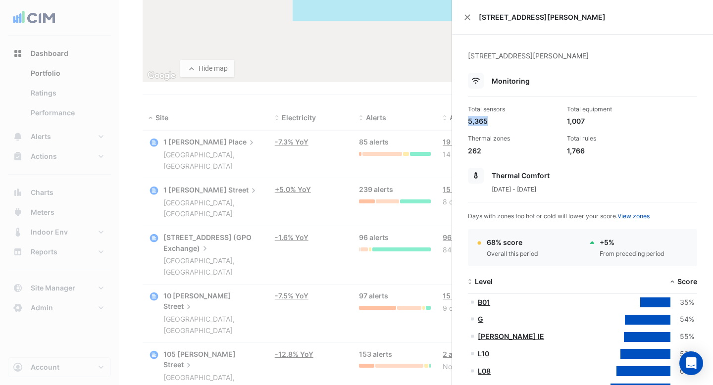
drag, startPoint x: 489, startPoint y: 124, endPoint x: 467, endPoint y: 123, distance: 21.3
click at [467, 123] on div "Total sensors 5,365" at bounding box center [513, 115] width 99 height 21
click at [499, 126] on div "5,365" at bounding box center [513, 121] width 91 height 10
drag, startPoint x: 588, startPoint y: 121, endPoint x: 568, endPoint y: 122, distance: 20.3
click at [568, 122] on div "1,007" at bounding box center [612, 121] width 91 height 10
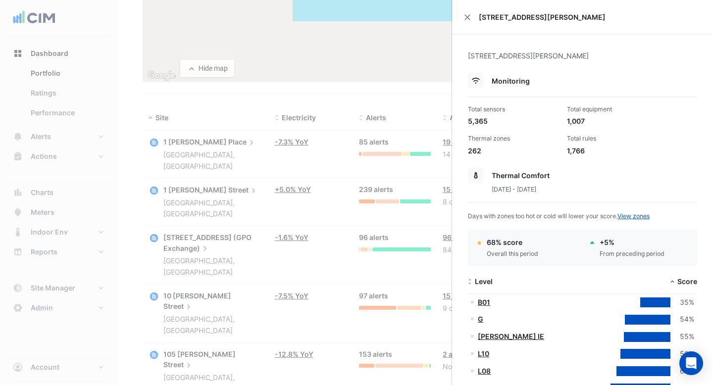
click at [590, 121] on div "1,007" at bounding box center [612, 121] width 91 height 10
drag, startPoint x: 585, startPoint y: 150, endPoint x: 564, endPoint y: 150, distance: 20.8
click at [564, 150] on div "Total rules 1,766" at bounding box center [612, 144] width 99 height 21
click at [494, 152] on div "262" at bounding box center [513, 151] width 91 height 10
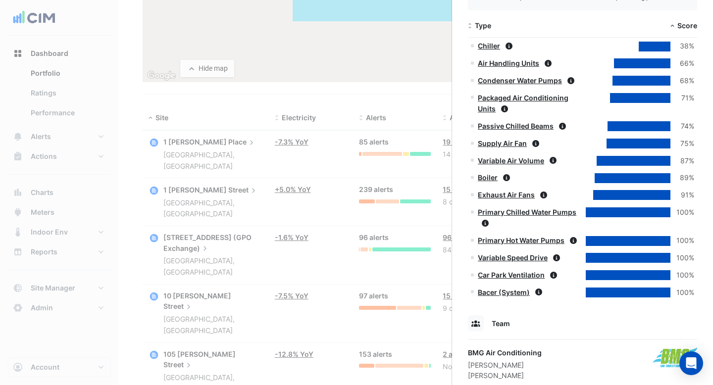
scroll to position [552, 0]
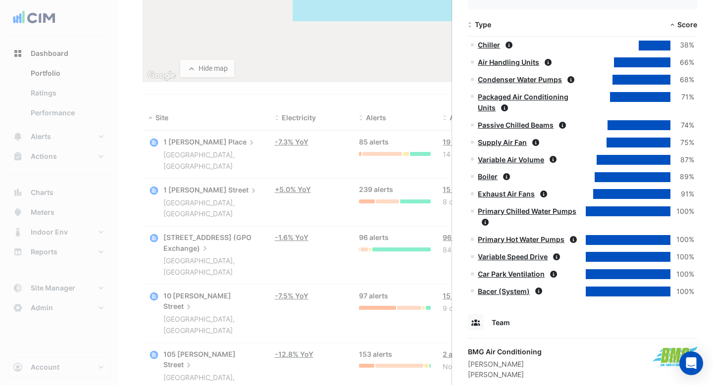
click at [487, 43] on link "Chiller" at bounding box center [489, 45] width 22 height 8
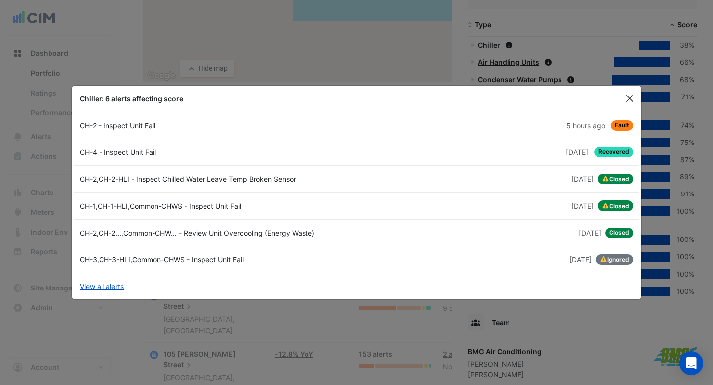
click at [630, 101] on button "Close" at bounding box center [629, 98] width 15 height 15
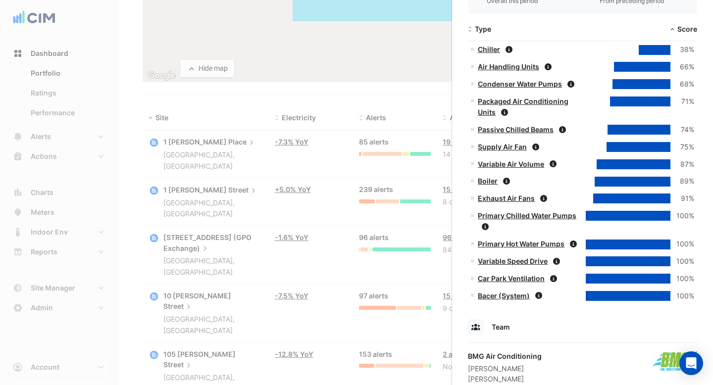
scroll to position [762, 0]
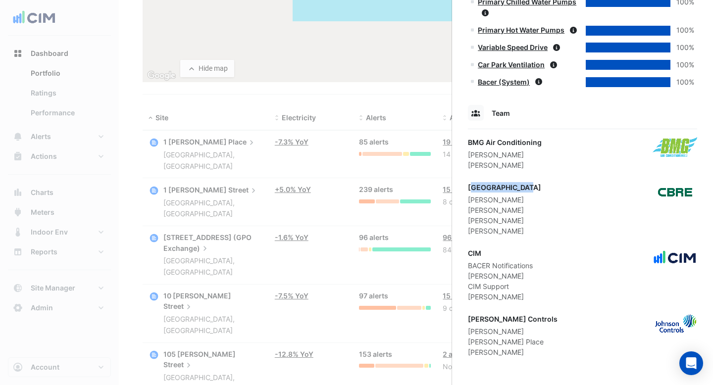
drag, startPoint x: 525, startPoint y: 191, endPoint x: 475, endPoint y: 191, distance: 49.5
click at [475, 191] on div "CBRE Charter Hall" at bounding box center [504, 187] width 73 height 10
click at [527, 190] on div "CBRE Charter Hall" at bounding box center [504, 187] width 73 height 10
drag, startPoint x: 528, startPoint y: 189, endPoint x: 480, endPoint y: 189, distance: 48.0
click at [480, 189] on div "CBRE Charter Hall ​Lewis Perkins Matthew Davidson Peter Tsibidis Skye Pauley" at bounding box center [582, 209] width 229 height 54
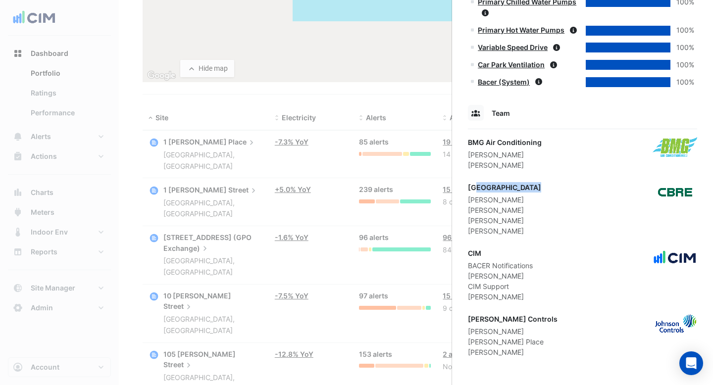
click at [475, 189] on div "CBRE Charter Hall" at bounding box center [504, 187] width 73 height 10
drag, startPoint x: 529, startPoint y: 139, endPoint x: 483, endPoint y: 139, distance: 46.0
click at [483, 139] on div "BMG Air Conditioning" at bounding box center [505, 142] width 74 height 10
drag, startPoint x: 530, startPoint y: 318, endPoint x: 494, endPoint y: 318, distance: 35.6
click at [494, 318] on div "Johnson Controls David Tuero Kenneth Place Sam Cole" at bounding box center [582, 336] width 229 height 44
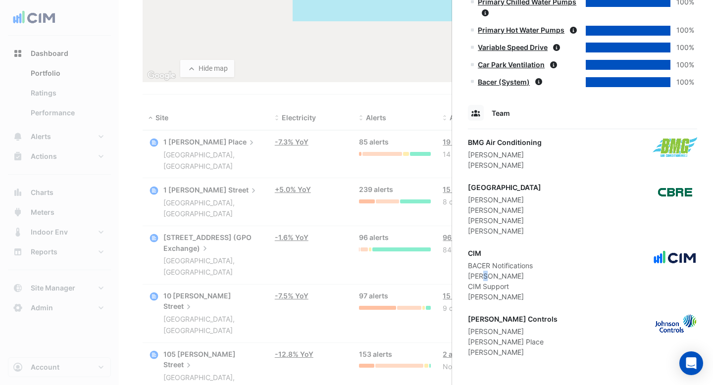
drag, startPoint x: 485, startPoint y: 273, endPoint x: 468, endPoint y: 273, distance: 16.8
click at [469, 273] on div "Brian Nguyen" at bounding box center [500, 276] width 65 height 10
drag, startPoint x: 484, startPoint y: 212, endPoint x: 470, endPoint y: 212, distance: 13.4
click at [474, 212] on div "Matthew Davidson" at bounding box center [504, 210] width 73 height 10
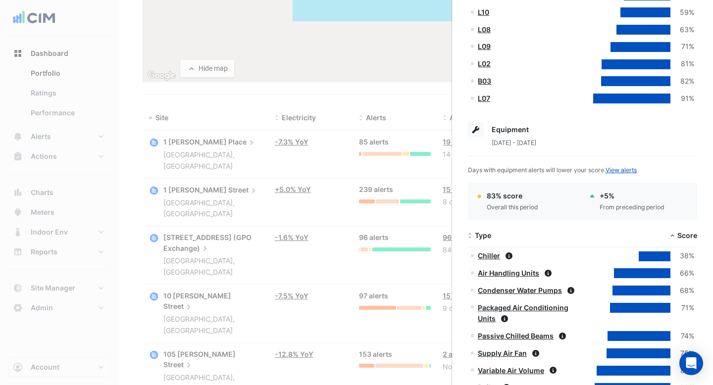
scroll to position [0, 0]
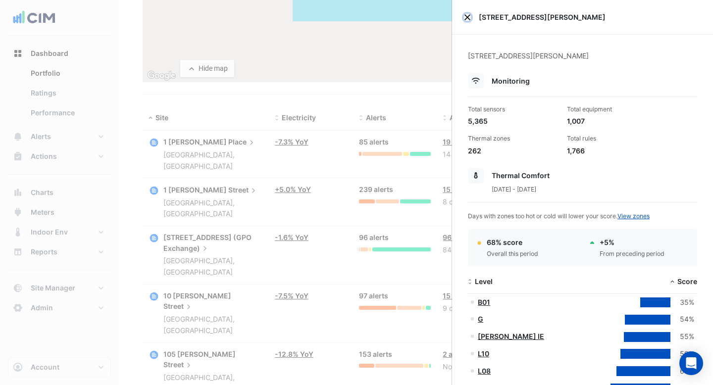
click at [466, 16] on button "Close" at bounding box center [467, 17] width 7 height 7
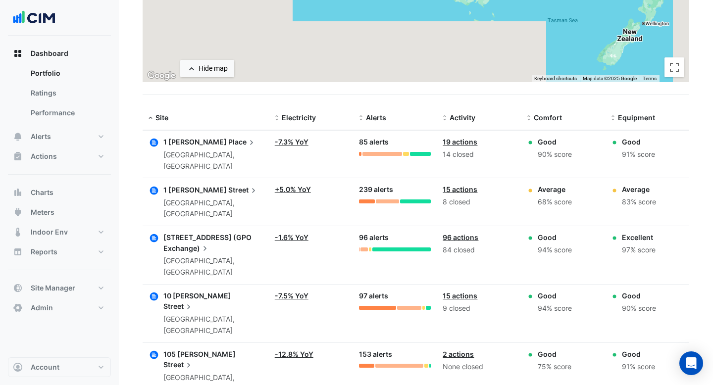
click at [457, 185] on link "15 actions" at bounding box center [459, 189] width 35 height 8
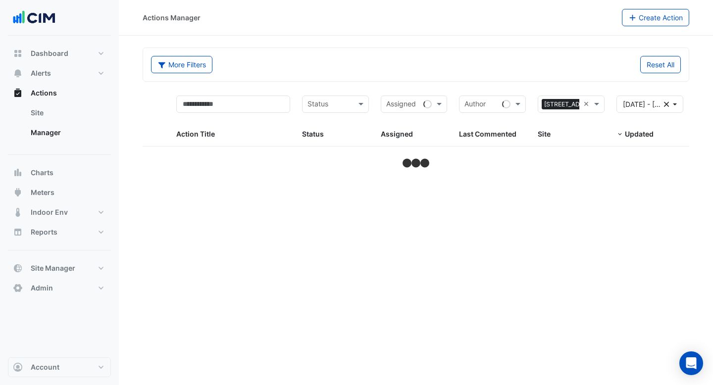
select select "***"
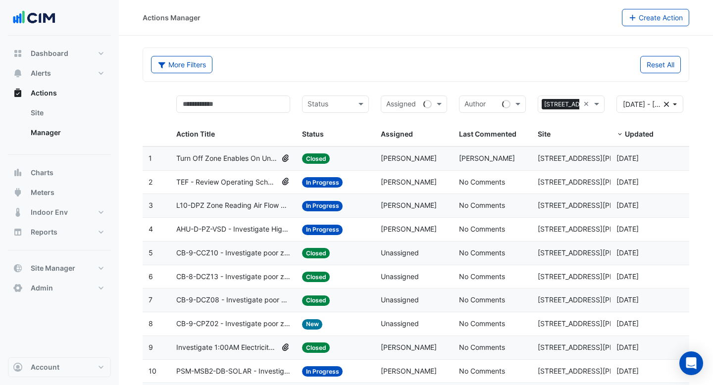
click at [216, 162] on span "Turn Off Zone Enables On Unoccupied Floors" at bounding box center [226, 158] width 101 height 11
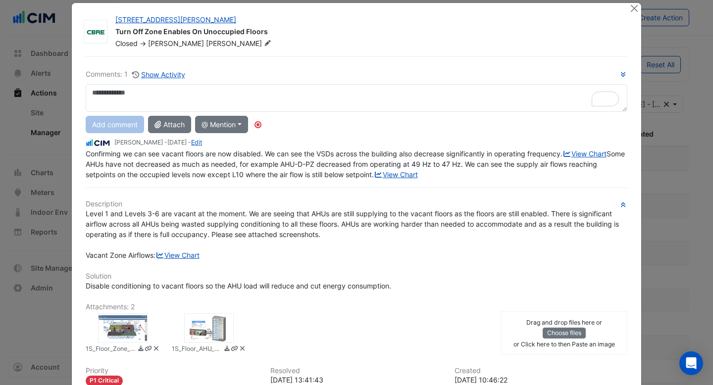
scroll to position [12, 0]
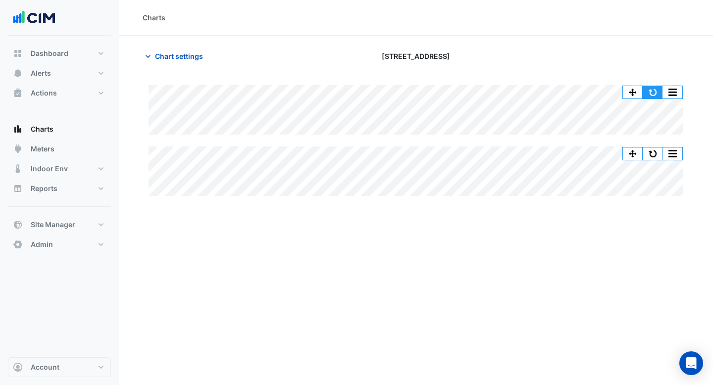
click at [655, 94] on button "button" at bounding box center [652, 92] width 20 height 12
click at [653, 91] on button "button" at bounding box center [652, 92] width 20 height 12
